Goal: Use online tool/utility: Utilize a website feature to perform a specific function

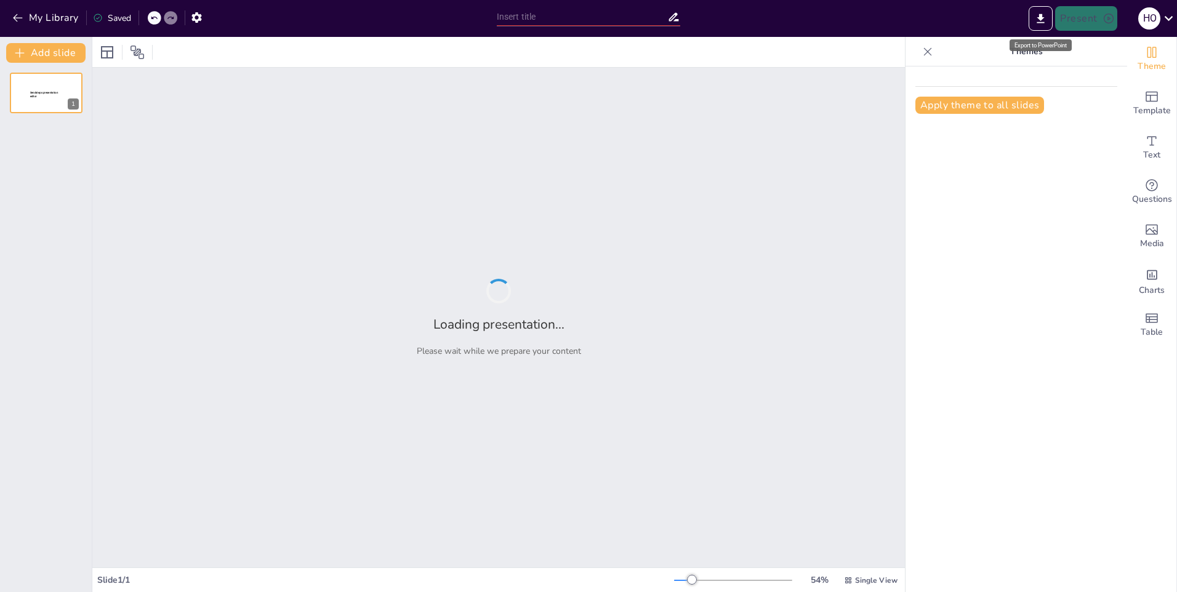
type input "Rotatorio 1 14.45"
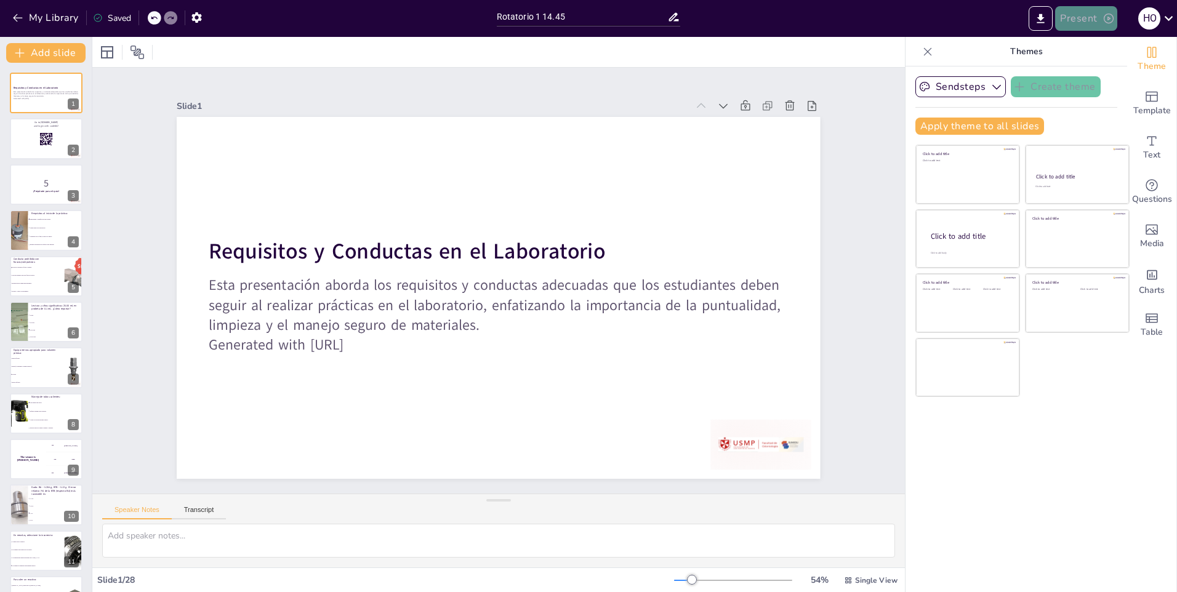
click at [1073, 26] on button "Present" at bounding box center [1086, 18] width 62 height 25
click at [1092, 72] on li "Play presentation" at bounding box center [1105, 76] width 97 height 20
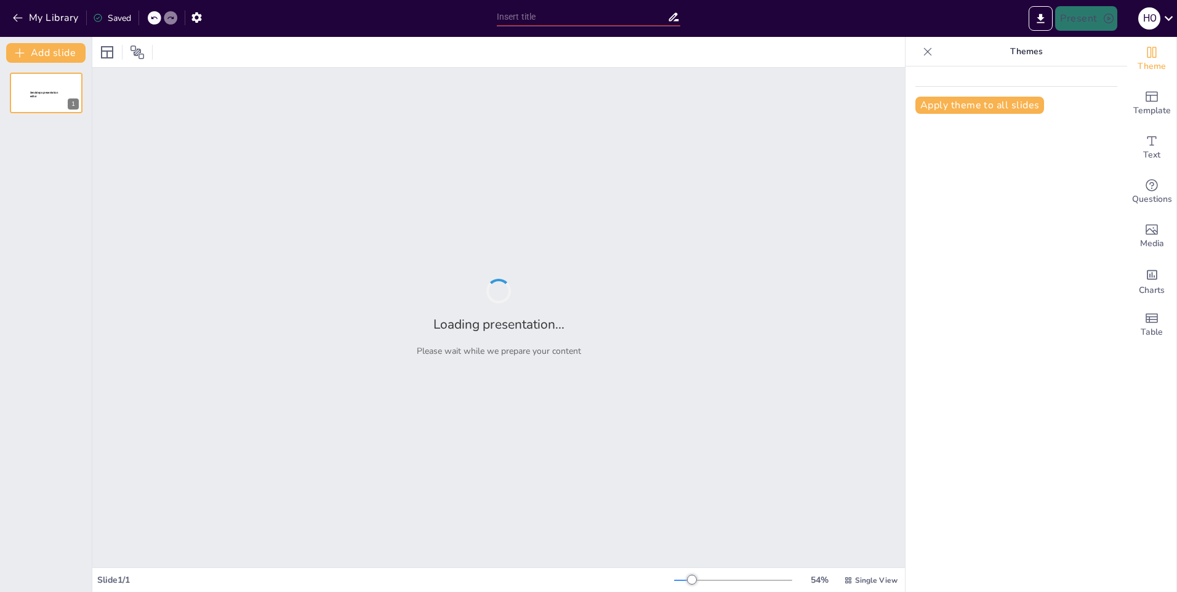
type input "Rotatorio 1 14.45"
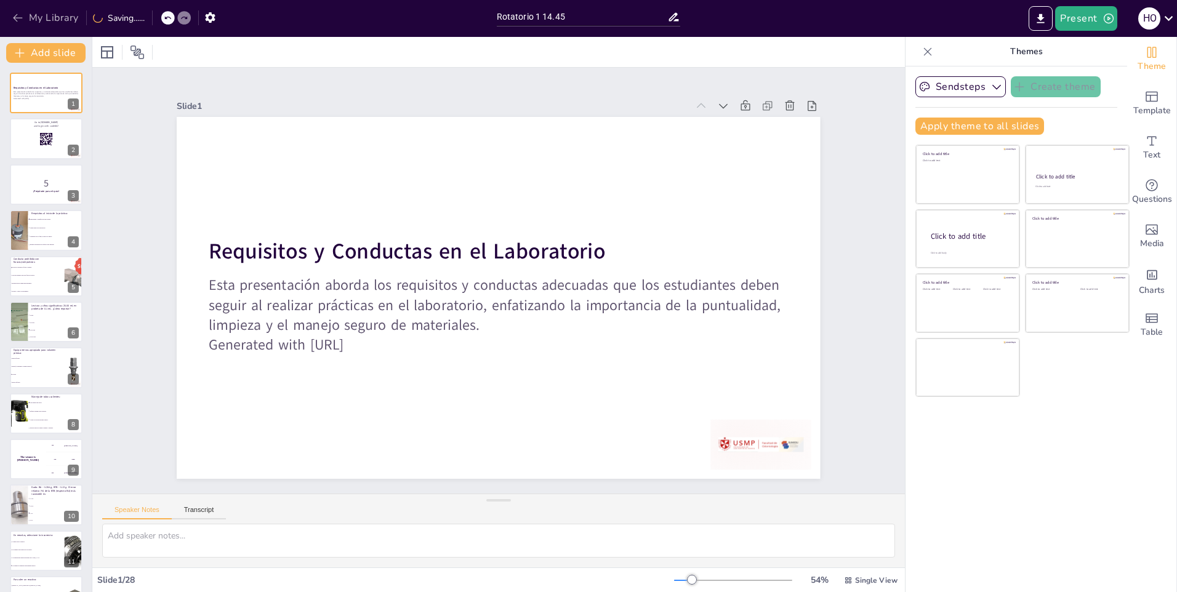
click at [53, 18] on button "My Library" at bounding box center [46, 18] width 75 height 20
